Goal: Find specific page/section

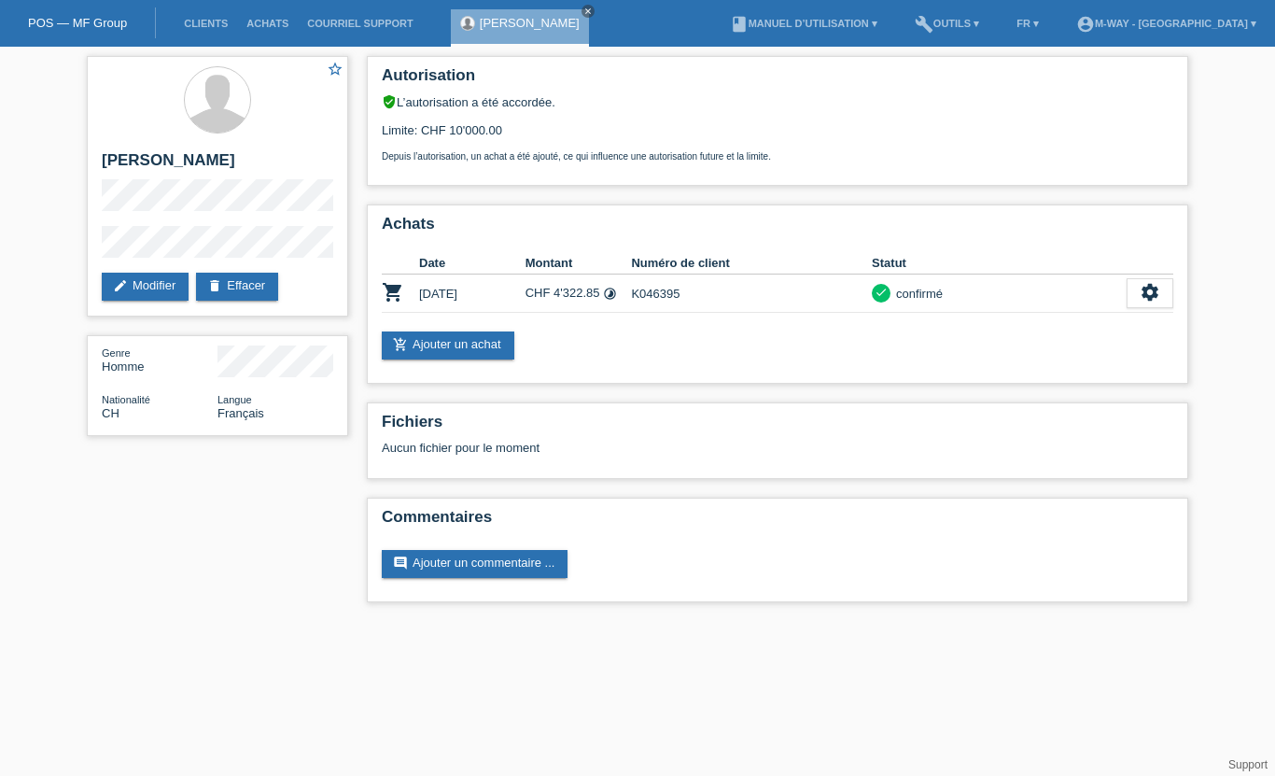
click at [190, 21] on link "Clients" at bounding box center [206, 23] width 63 height 11
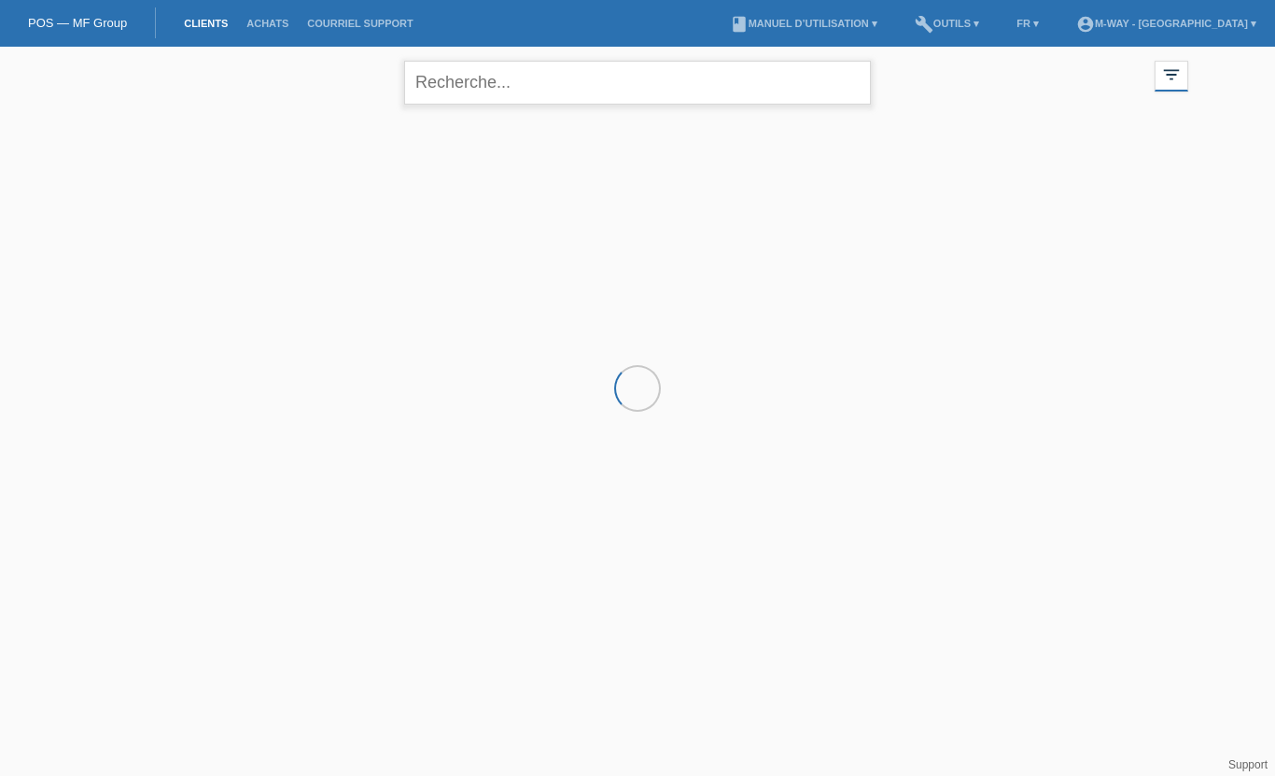
click at [476, 81] on input "text" at bounding box center [637, 83] width 467 height 44
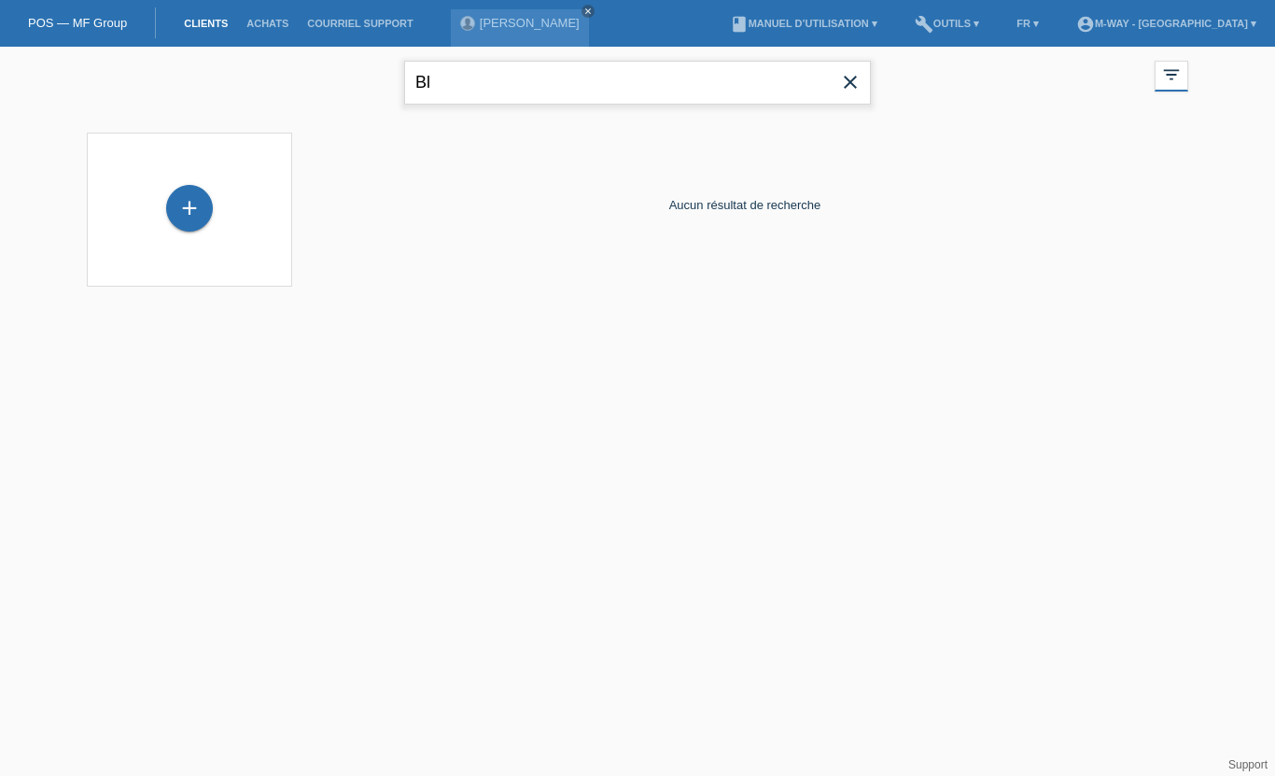
type input "B"
type input "Sebastien"
click at [225, 23] on link "Clients" at bounding box center [206, 23] width 63 height 11
click at [606, 74] on input "Sebastien" at bounding box center [637, 83] width 467 height 44
type input "S"
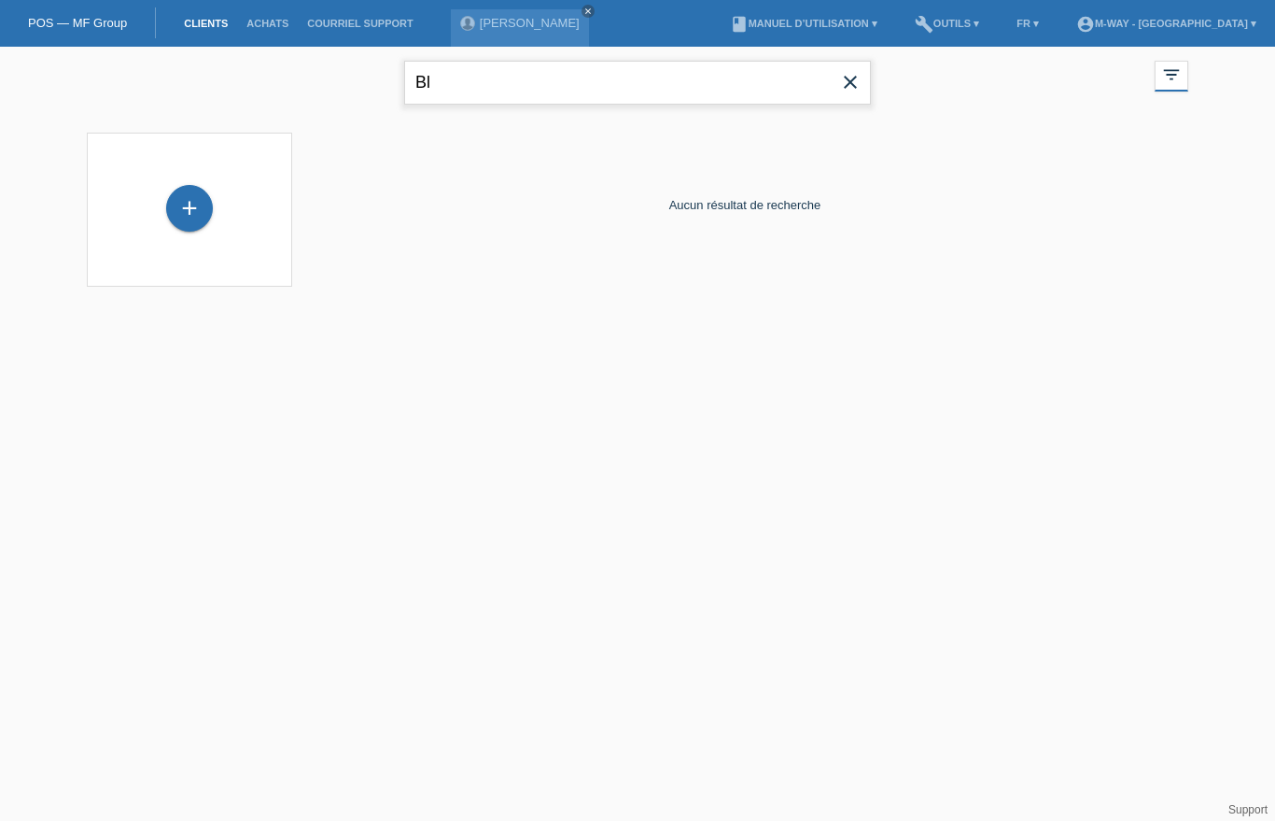
type input "B"
type input "Blondel"
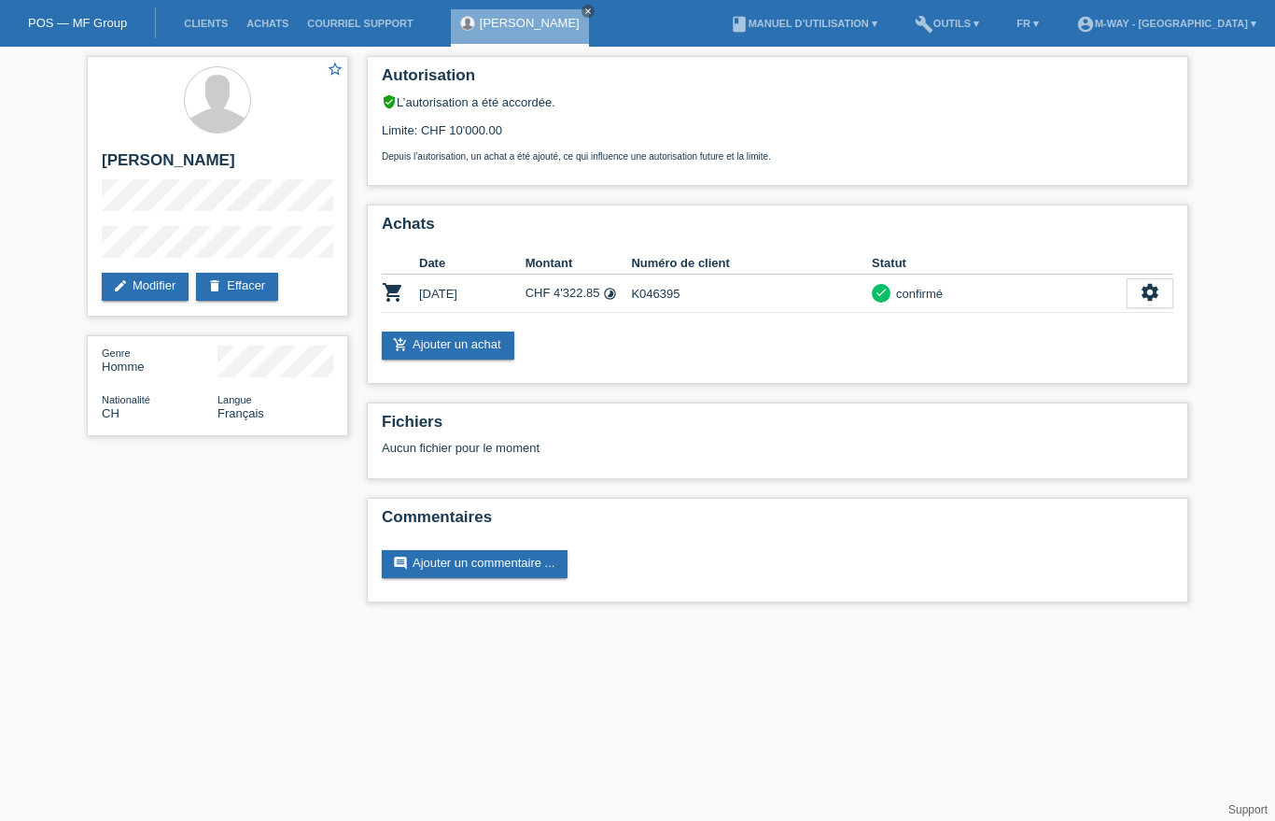
click at [201, 7] on li "Clients" at bounding box center [206, 24] width 63 height 48
